Goal: Information Seeking & Learning: Learn about a topic

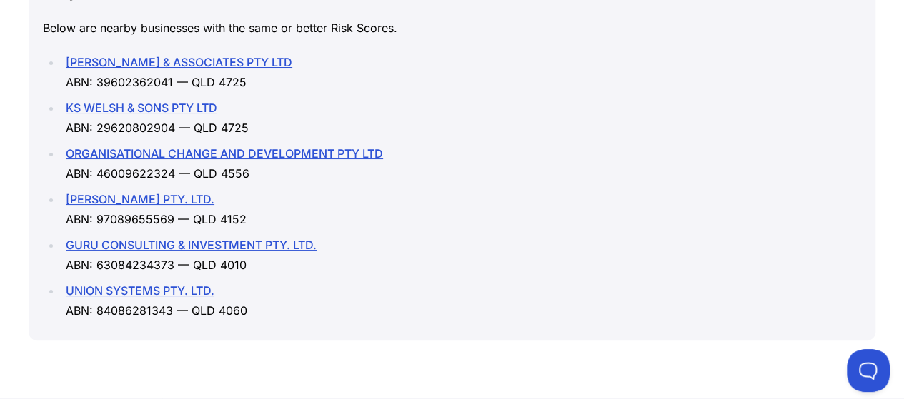
scroll to position [2214, 0]
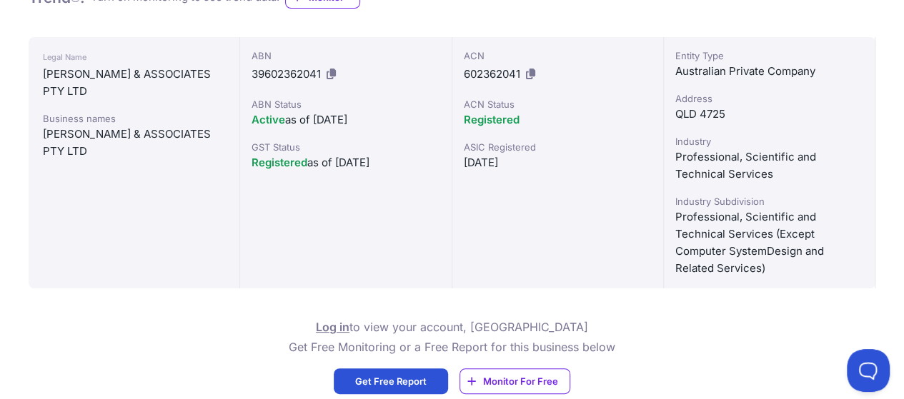
scroll to position [500, 0]
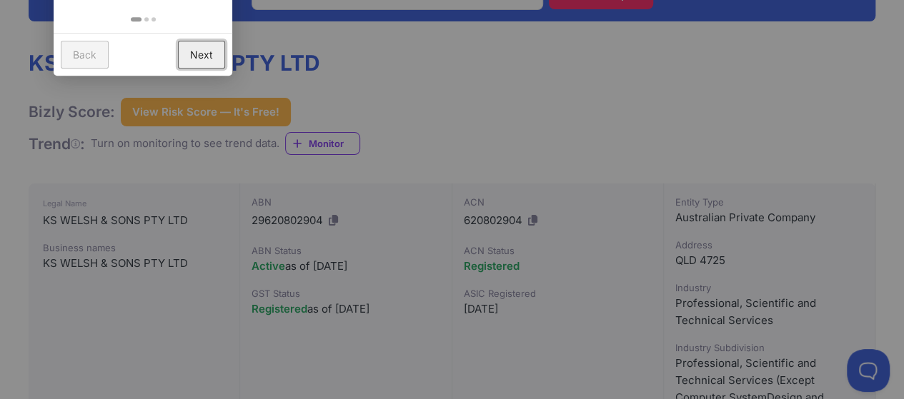
scroll to position [357, 0]
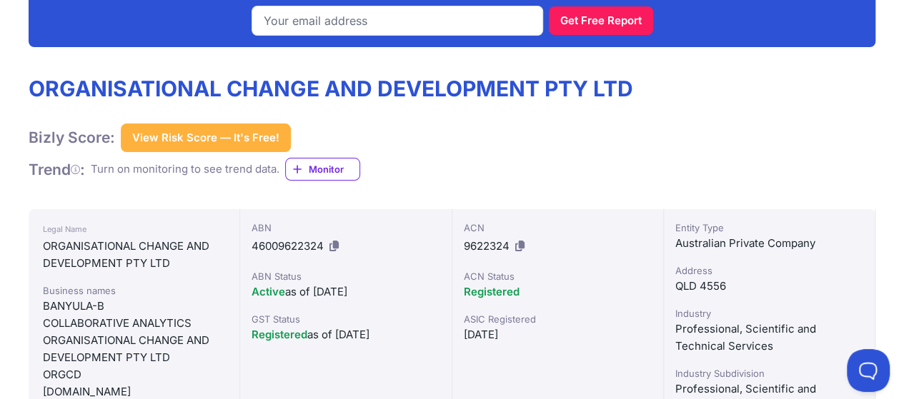
scroll to position [429, 0]
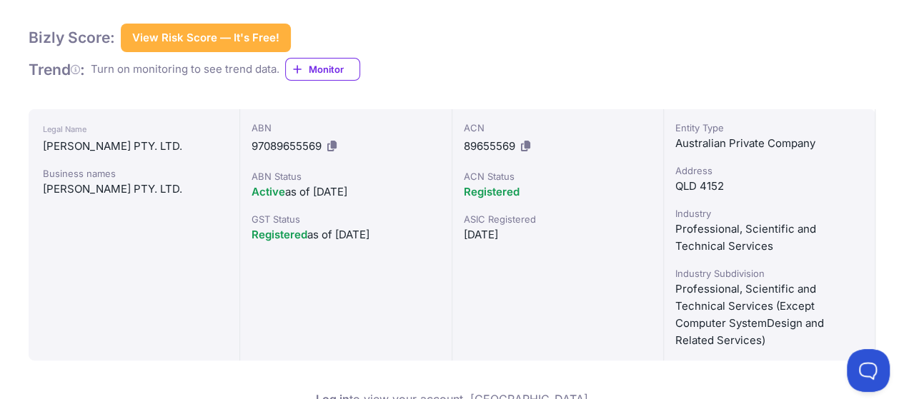
scroll to position [429, 0]
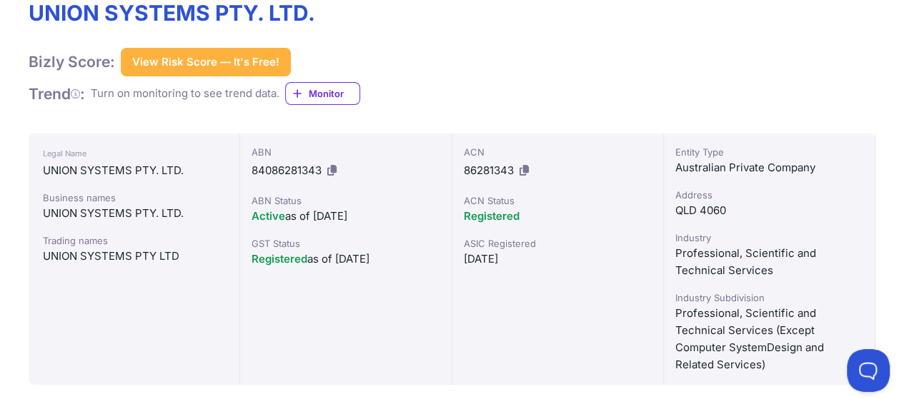
scroll to position [571, 0]
